Goal: Use online tool/utility

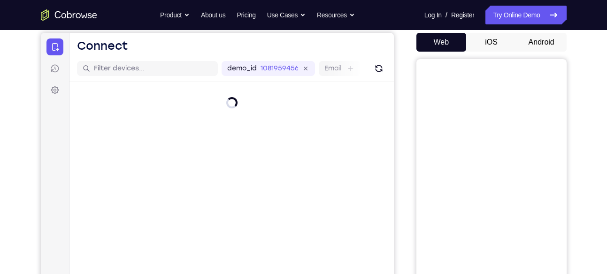
scroll to position [81, 0]
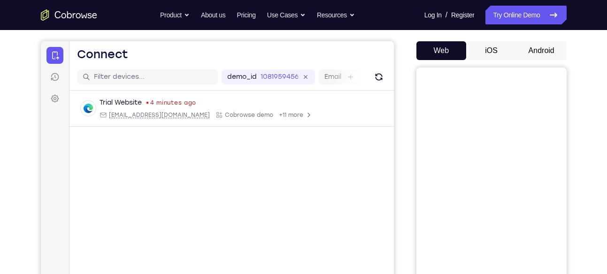
click at [544, 47] on button "Android" at bounding box center [541, 50] width 50 height 19
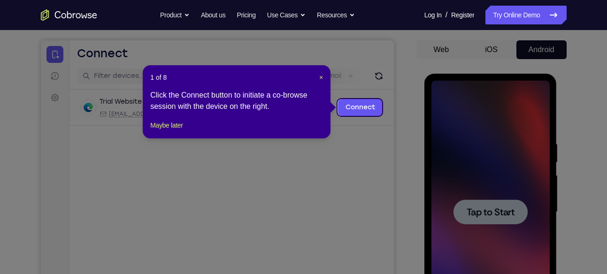
scroll to position [0, 0]
click at [442, 157] on icon at bounding box center [307, 137] width 614 height 274
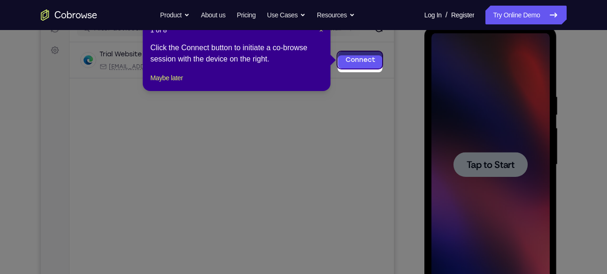
scroll to position [125, 0]
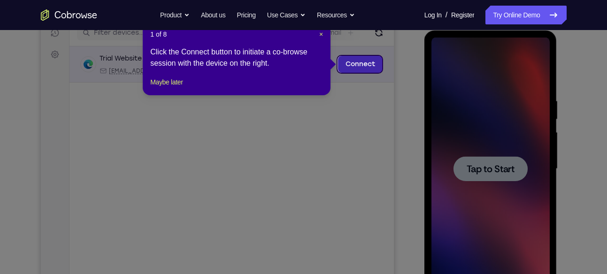
click at [363, 62] on link "Connect" at bounding box center [359, 64] width 45 height 17
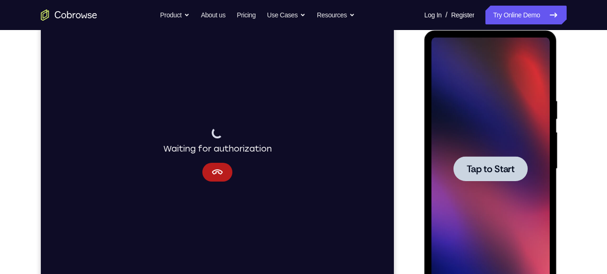
click at [479, 167] on span "Tap to Start" at bounding box center [490, 168] width 48 height 9
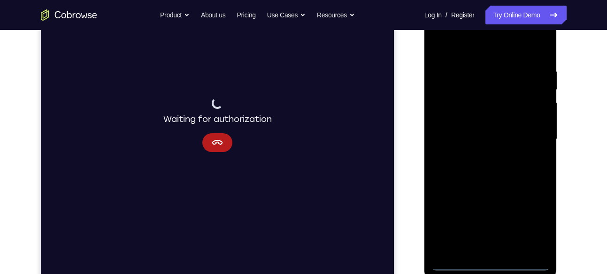
scroll to position [158, 0]
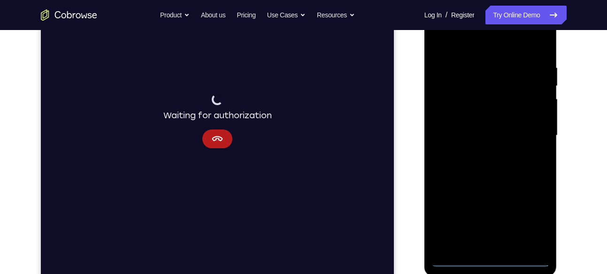
click at [492, 258] on div at bounding box center [490, 135] width 118 height 263
click at [481, 238] on div at bounding box center [490, 135] width 118 height 263
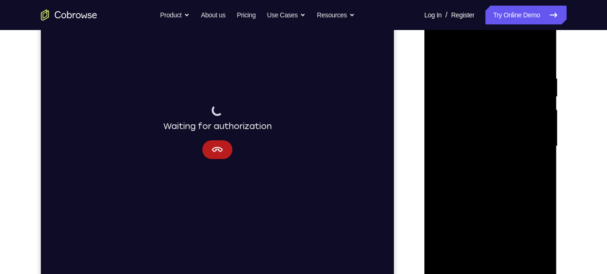
click at [541, 251] on div at bounding box center [490, 146] width 118 height 263
click at [467, 254] on div at bounding box center [490, 146] width 118 height 263
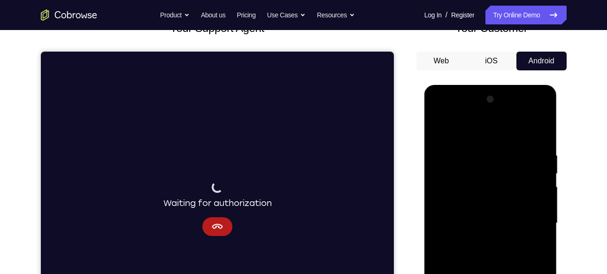
scroll to position [70, 0]
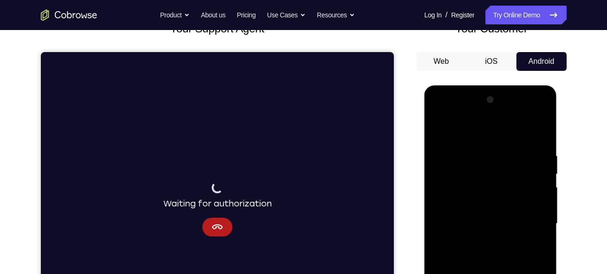
click at [493, 126] on div at bounding box center [490, 223] width 118 height 263
click at [535, 114] on div at bounding box center [490, 223] width 118 height 263
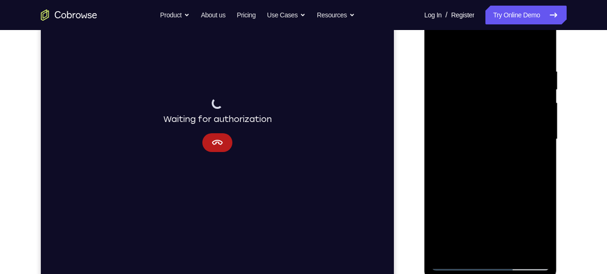
scroll to position [155, 0]
click at [491, 264] on div at bounding box center [490, 139] width 118 height 263
click at [529, 222] on div at bounding box center [490, 139] width 118 height 263
click at [534, 221] on div at bounding box center [490, 139] width 118 height 263
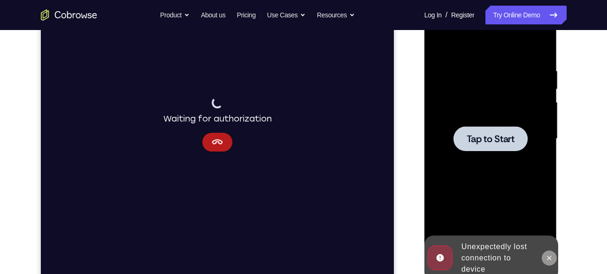
click at [547, 258] on icon at bounding box center [549, 258] width 8 height 8
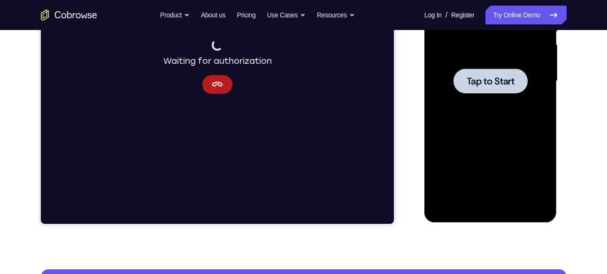
scroll to position [213, 0]
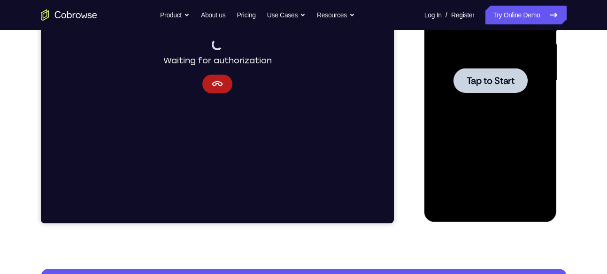
click at [489, 76] on span "Tap to Start" at bounding box center [490, 80] width 48 height 9
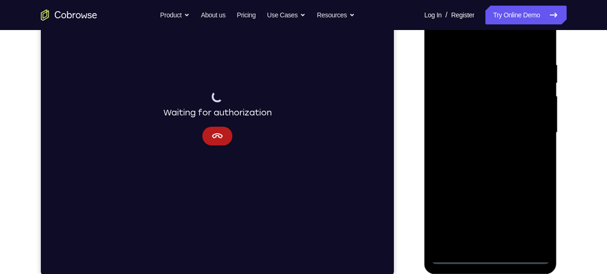
scroll to position [163, 0]
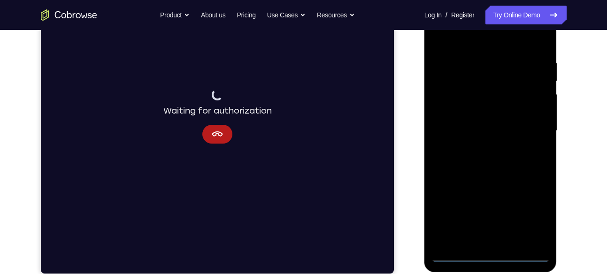
click at [490, 253] on div at bounding box center [490, 131] width 118 height 263
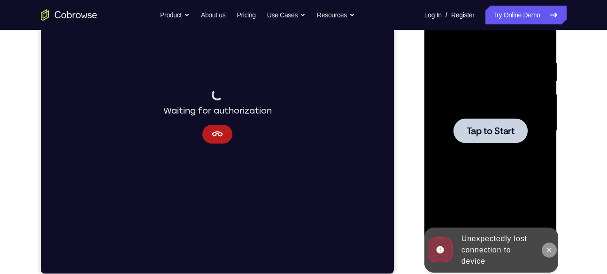
click at [548, 254] on button at bounding box center [548, 250] width 15 height 15
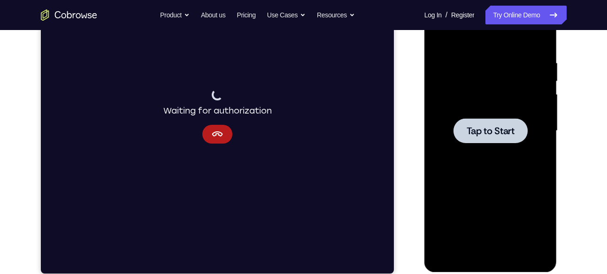
click at [490, 130] on span "Tap to Start" at bounding box center [490, 130] width 48 height 9
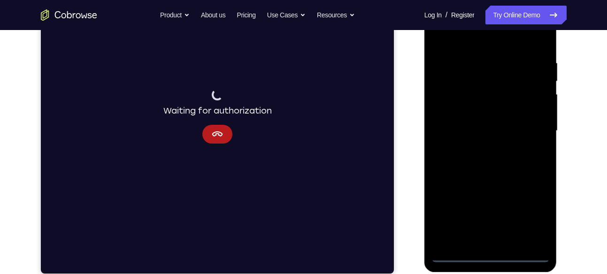
click at [489, 255] on div at bounding box center [490, 131] width 118 height 263
click at [492, 254] on div at bounding box center [490, 131] width 118 height 263
click at [534, 216] on div at bounding box center [490, 131] width 118 height 263
click at [531, 214] on div at bounding box center [490, 131] width 118 height 263
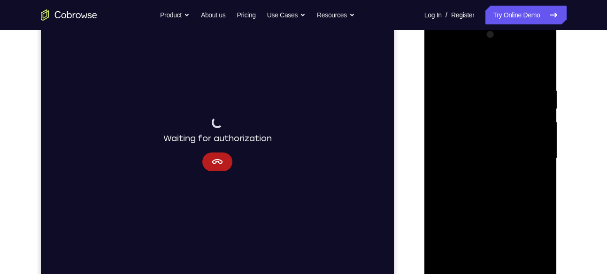
scroll to position [135, 0]
click at [468, 46] on div at bounding box center [490, 159] width 118 height 263
click at [439, 49] on div at bounding box center [490, 159] width 118 height 263
click at [451, 130] on div at bounding box center [490, 159] width 118 height 263
click at [465, 154] on div at bounding box center [490, 159] width 118 height 263
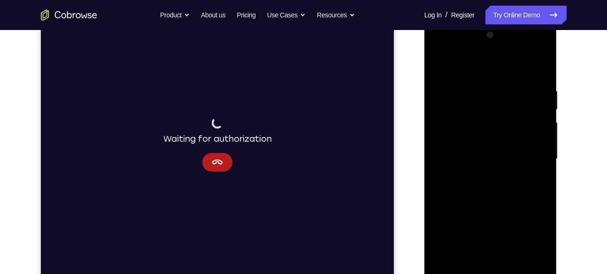
click at [479, 155] on div at bounding box center [490, 159] width 118 height 263
click at [480, 122] on div at bounding box center [490, 159] width 118 height 263
click at [499, 144] on div at bounding box center [490, 159] width 118 height 263
click at [501, 164] on div at bounding box center [490, 159] width 118 height 263
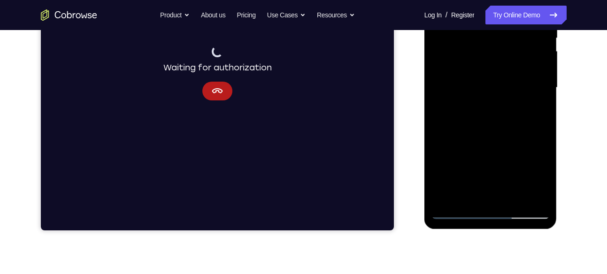
scroll to position [206, 0]
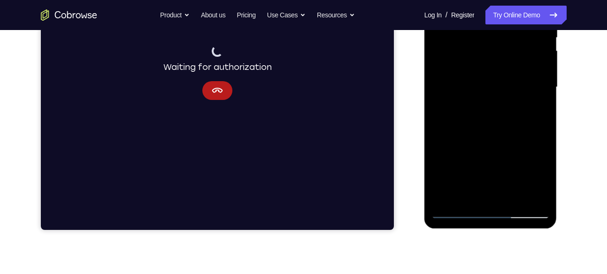
click at [496, 194] on div at bounding box center [490, 87] width 118 height 263
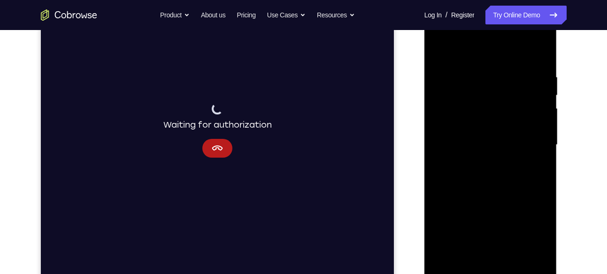
scroll to position [148, 0]
click at [500, 257] on div at bounding box center [490, 145] width 118 height 263
click at [519, 60] on div at bounding box center [490, 145] width 118 height 263
click at [463, 50] on div at bounding box center [490, 145] width 118 height 263
click at [541, 47] on div at bounding box center [490, 145] width 118 height 263
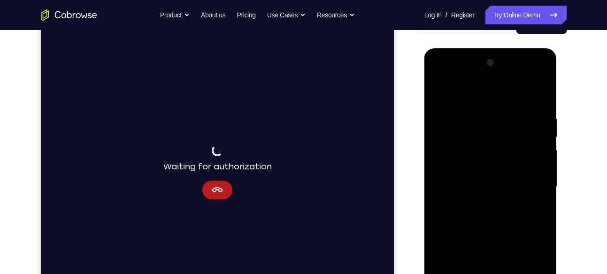
scroll to position [105, 0]
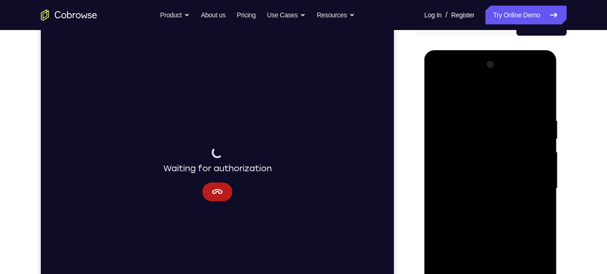
drag, startPoint x: 486, startPoint y: 209, endPoint x: 485, endPoint y: 189, distance: 20.2
click at [485, 189] on div at bounding box center [490, 188] width 118 height 263
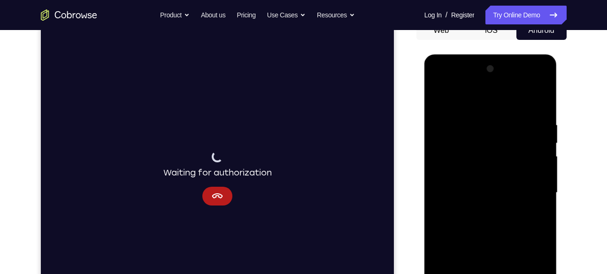
scroll to position [100, 0]
click at [531, 82] on div at bounding box center [490, 193] width 118 height 263
click at [489, 100] on div at bounding box center [490, 193] width 118 height 263
click at [533, 196] on div at bounding box center [490, 193] width 118 height 263
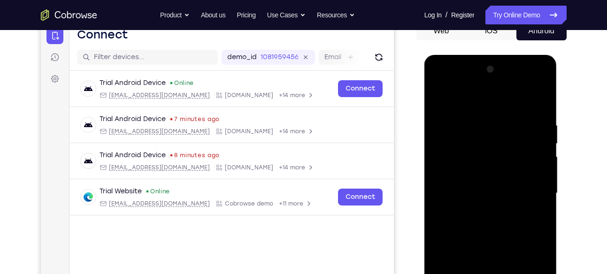
click at [508, 194] on div at bounding box center [490, 193] width 118 height 263
click at [479, 210] on div at bounding box center [490, 193] width 118 height 263
click at [436, 83] on div at bounding box center [490, 193] width 118 height 263
click at [530, 191] on div at bounding box center [490, 193] width 118 height 263
click at [481, 209] on div at bounding box center [490, 193] width 118 height 263
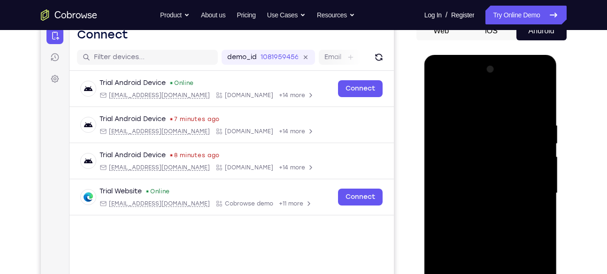
click at [472, 184] on div at bounding box center [490, 193] width 118 height 263
click at [477, 171] on div at bounding box center [490, 193] width 118 height 263
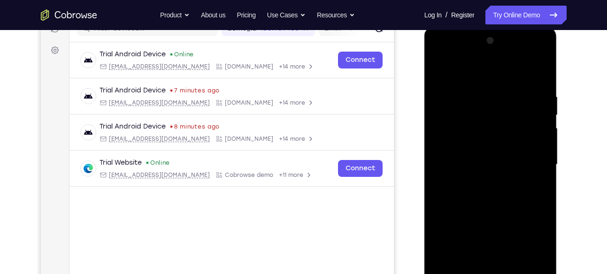
scroll to position [131, 0]
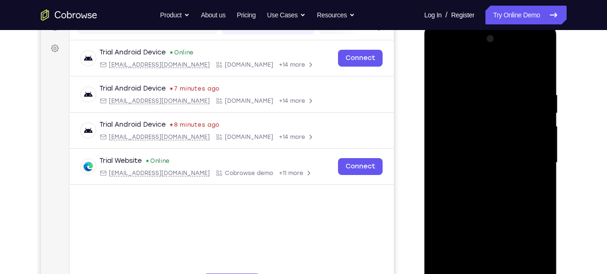
click at [490, 161] on div at bounding box center [490, 162] width 118 height 263
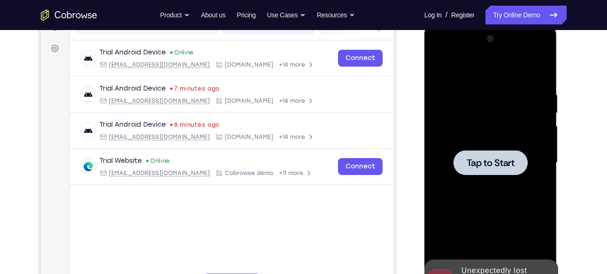
click at [493, 165] on span "Tap to Start" at bounding box center [490, 162] width 48 height 9
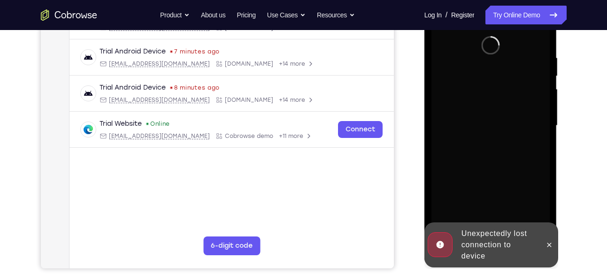
scroll to position [169, 0]
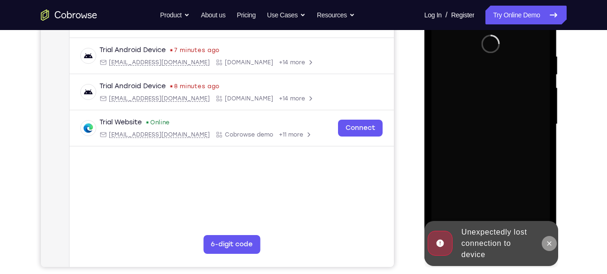
click at [550, 243] on icon at bounding box center [549, 243] width 4 height 4
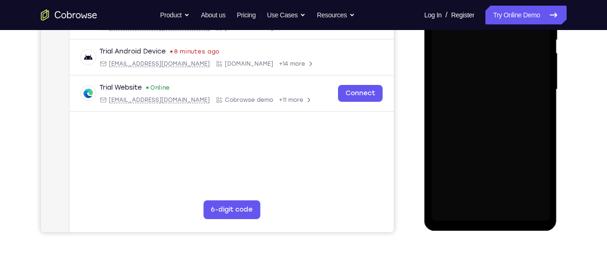
scroll to position [205, 0]
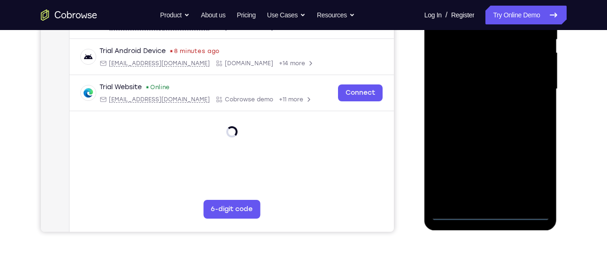
click at [490, 213] on div at bounding box center [490, 89] width 118 height 263
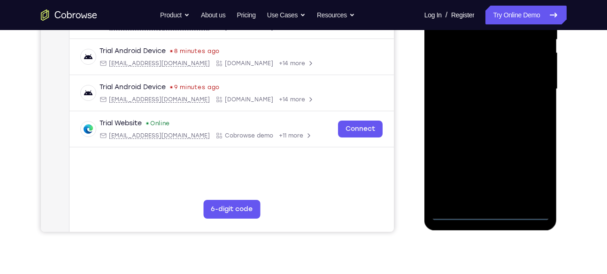
click at [536, 174] on div at bounding box center [490, 89] width 118 height 263
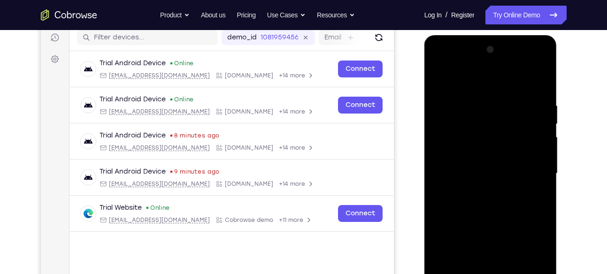
scroll to position [119, 0]
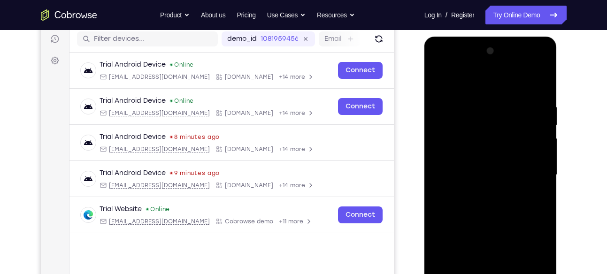
click at [474, 78] on div at bounding box center [490, 175] width 118 height 263
click at [451, 146] on div at bounding box center [490, 175] width 118 height 263
click at [475, 174] on div at bounding box center [490, 175] width 118 height 263
click at [471, 166] on div at bounding box center [490, 175] width 118 height 263
click at [488, 181] on div at bounding box center [490, 175] width 118 height 263
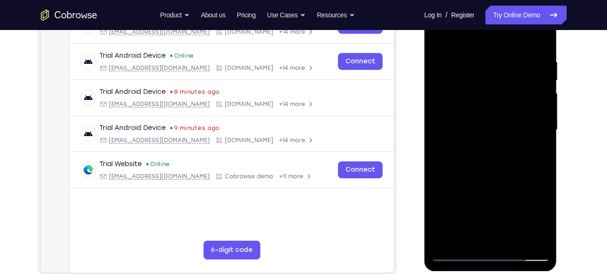
scroll to position [166, 0]
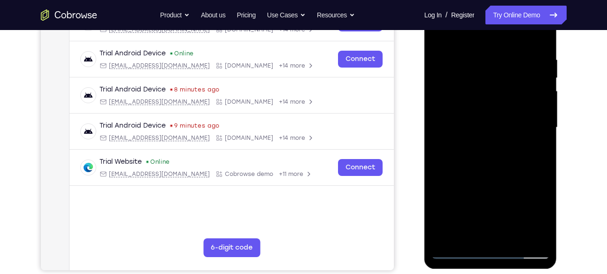
click at [490, 239] on div at bounding box center [490, 127] width 118 height 263
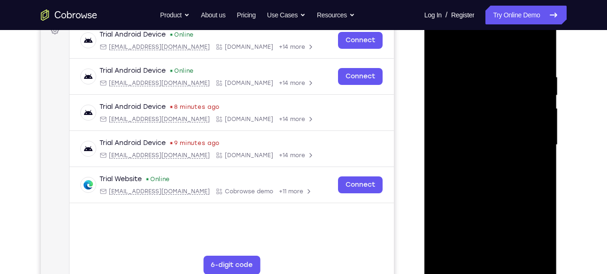
scroll to position [148, 0]
click at [448, 108] on div at bounding box center [490, 145] width 118 height 263
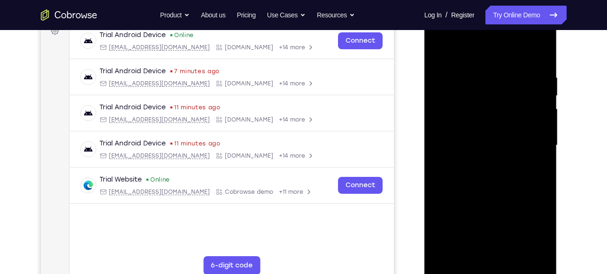
click at [453, 122] on div at bounding box center [490, 145] width 118 height 263
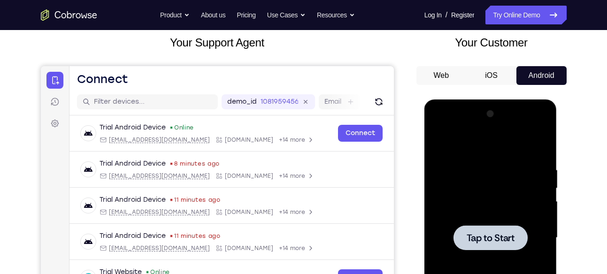
scroll to position [54, 0]
